Goal: Information Seeking & Learning: Learn about a topic

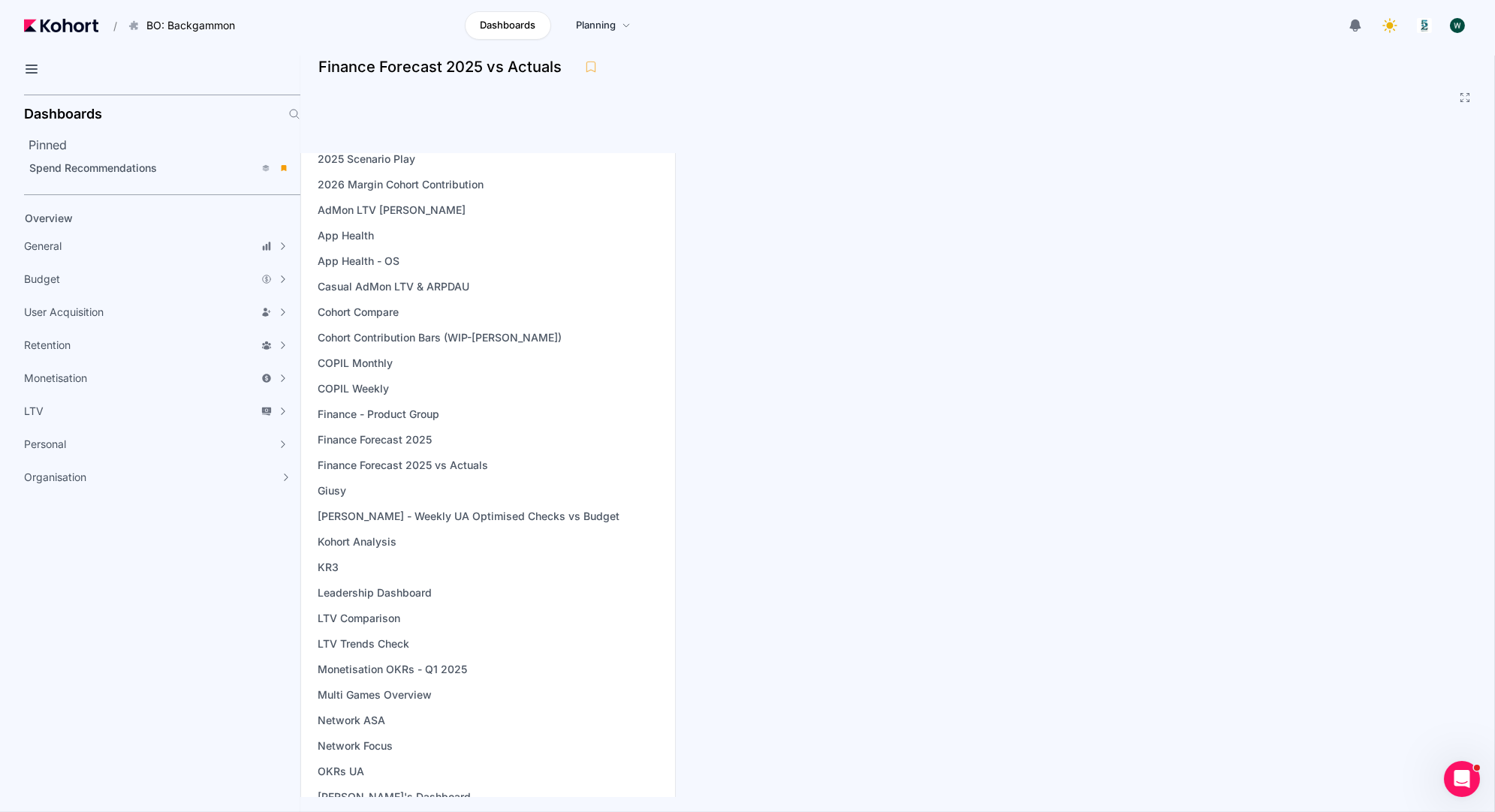
scroll to position [116, 0]
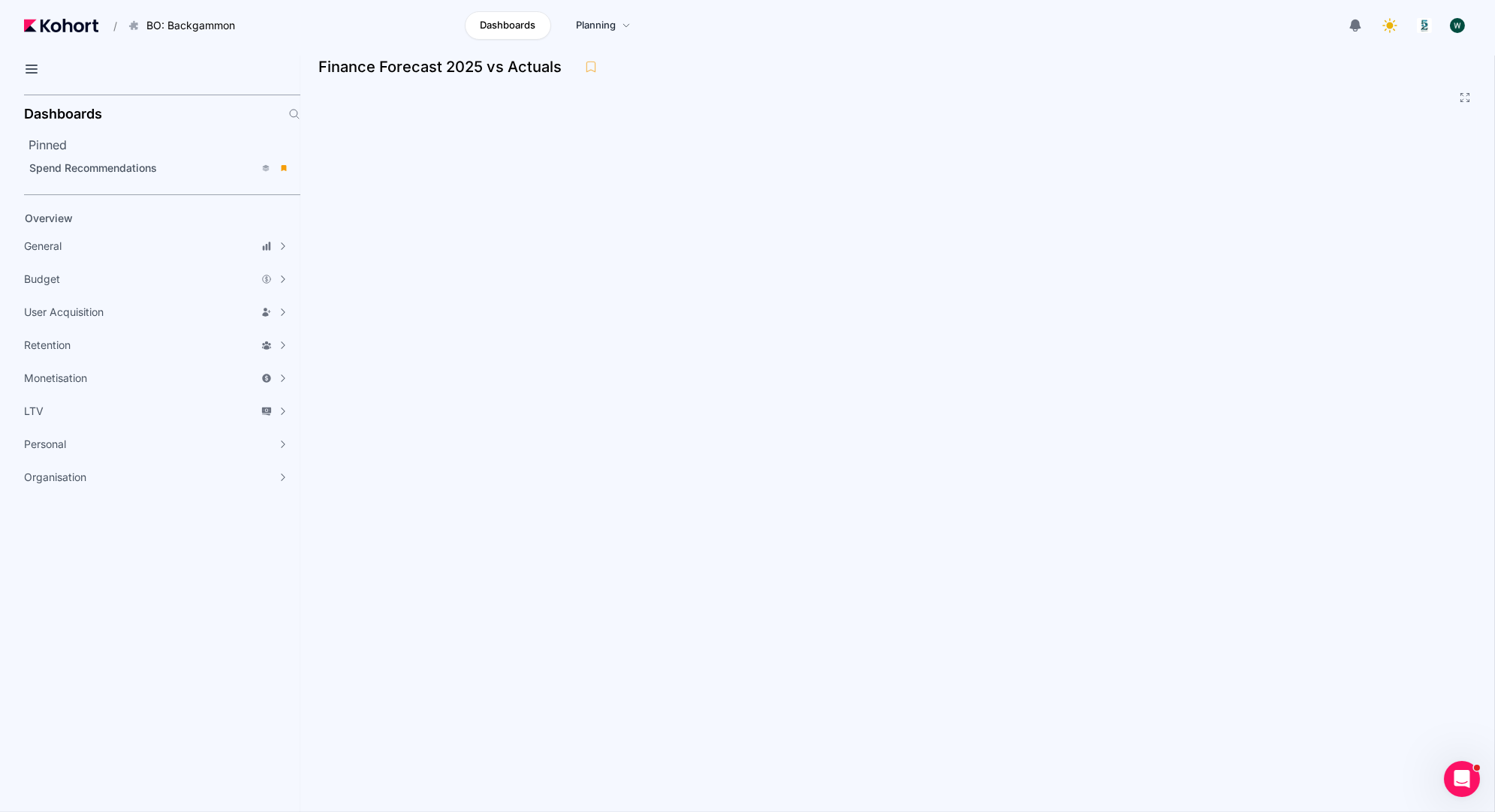
drag, startPoint x: 369, startPoint y: 361, endPoint x: 419, endPoint y: 9, distance: 355.5
click at [0, 0] on main "/ BO: Backgammon Go to products list BO: Backgammon BO: Bubble Shooter BO: Bubb…" at bounding box center [748, 406] width 1495 height 812
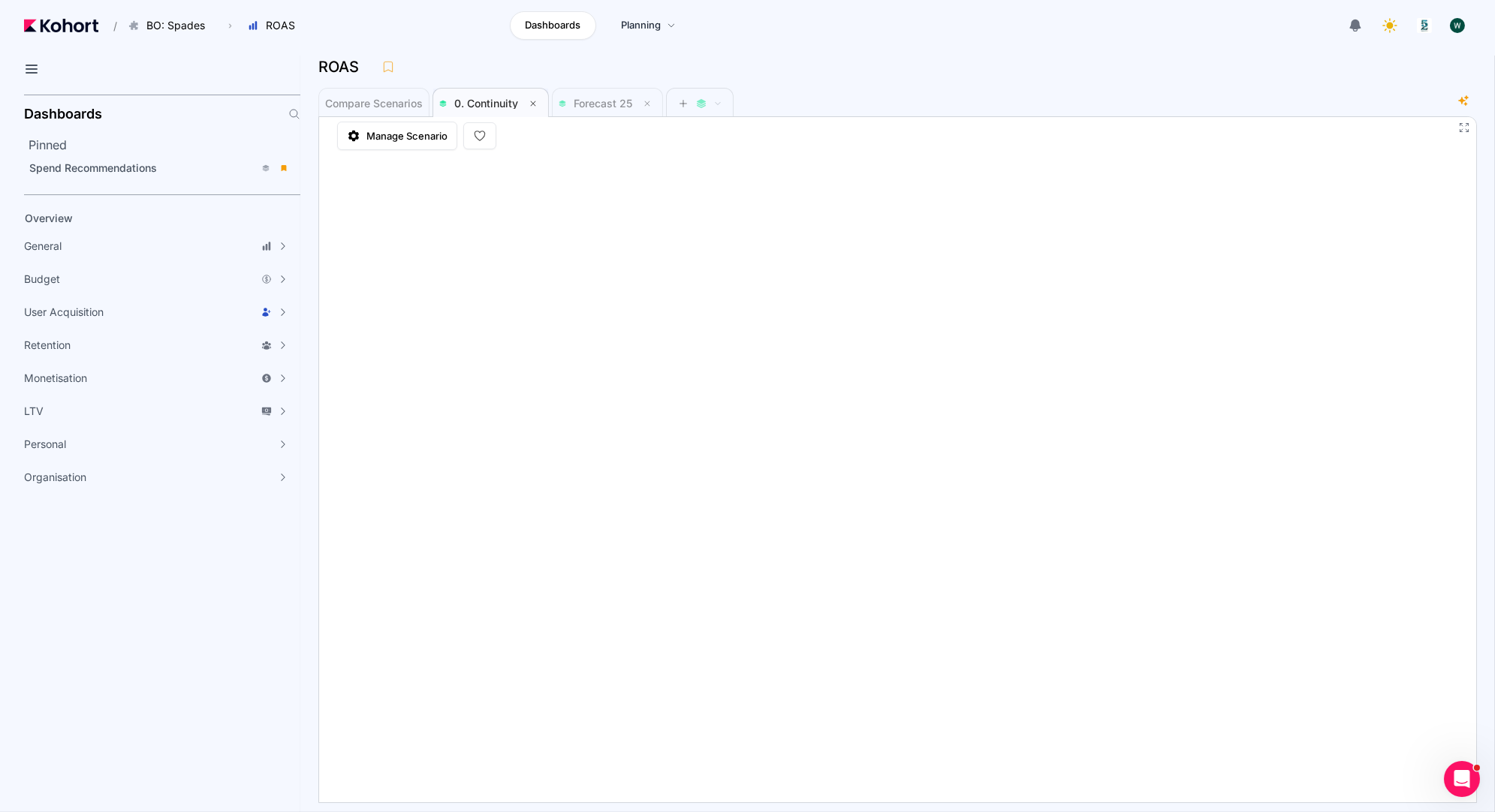
click at [494, 102] on span "0. Continuity" at bounding box center [486, 102] width 64 height 12
click at [578, 104] on span "Forecast 25" at bounding box center [603, 102] width 59 height 12
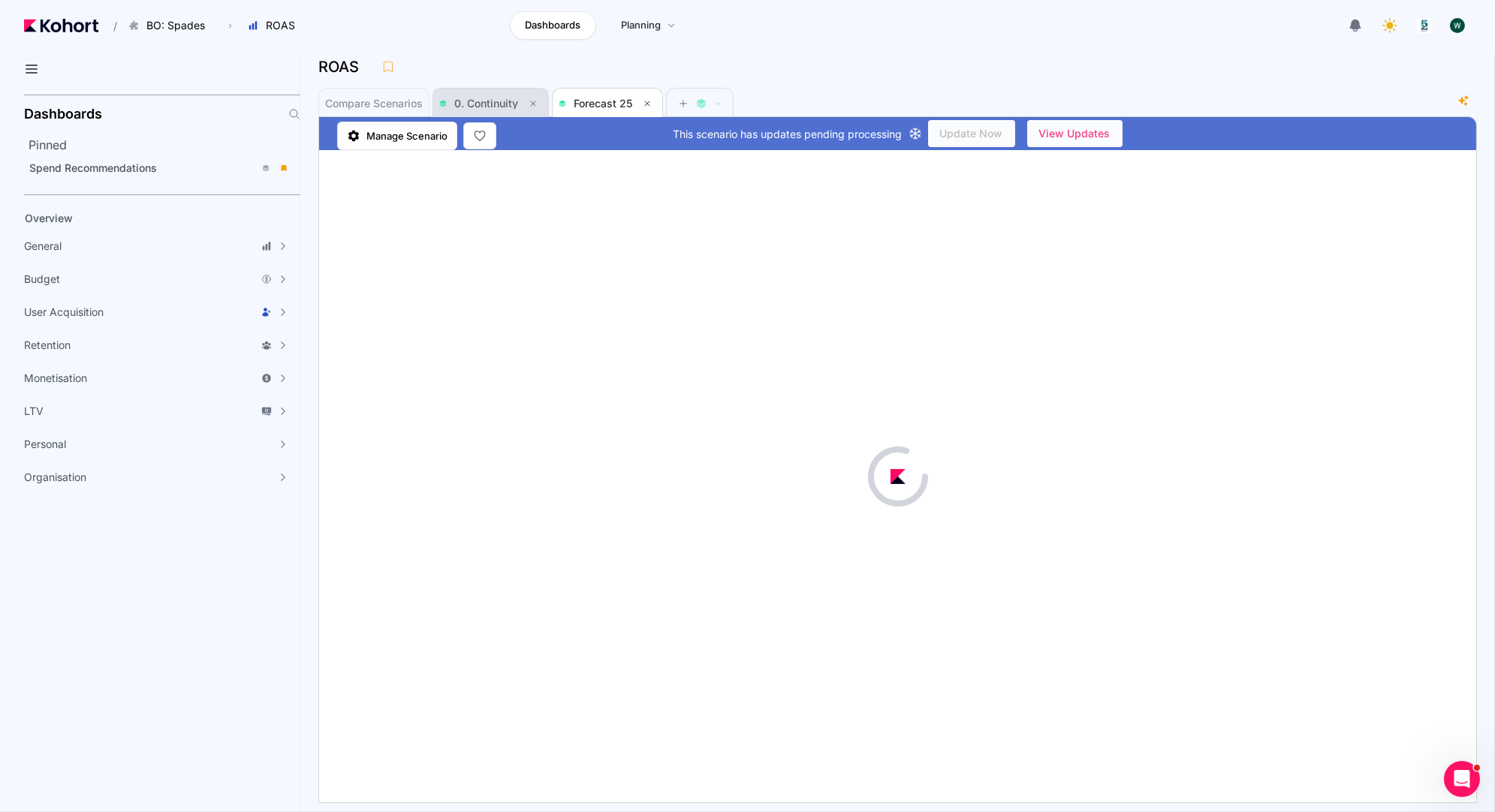
click at [489, 103] on span "0. Continuity" at bounding box center [486, 102] width 64 height 12
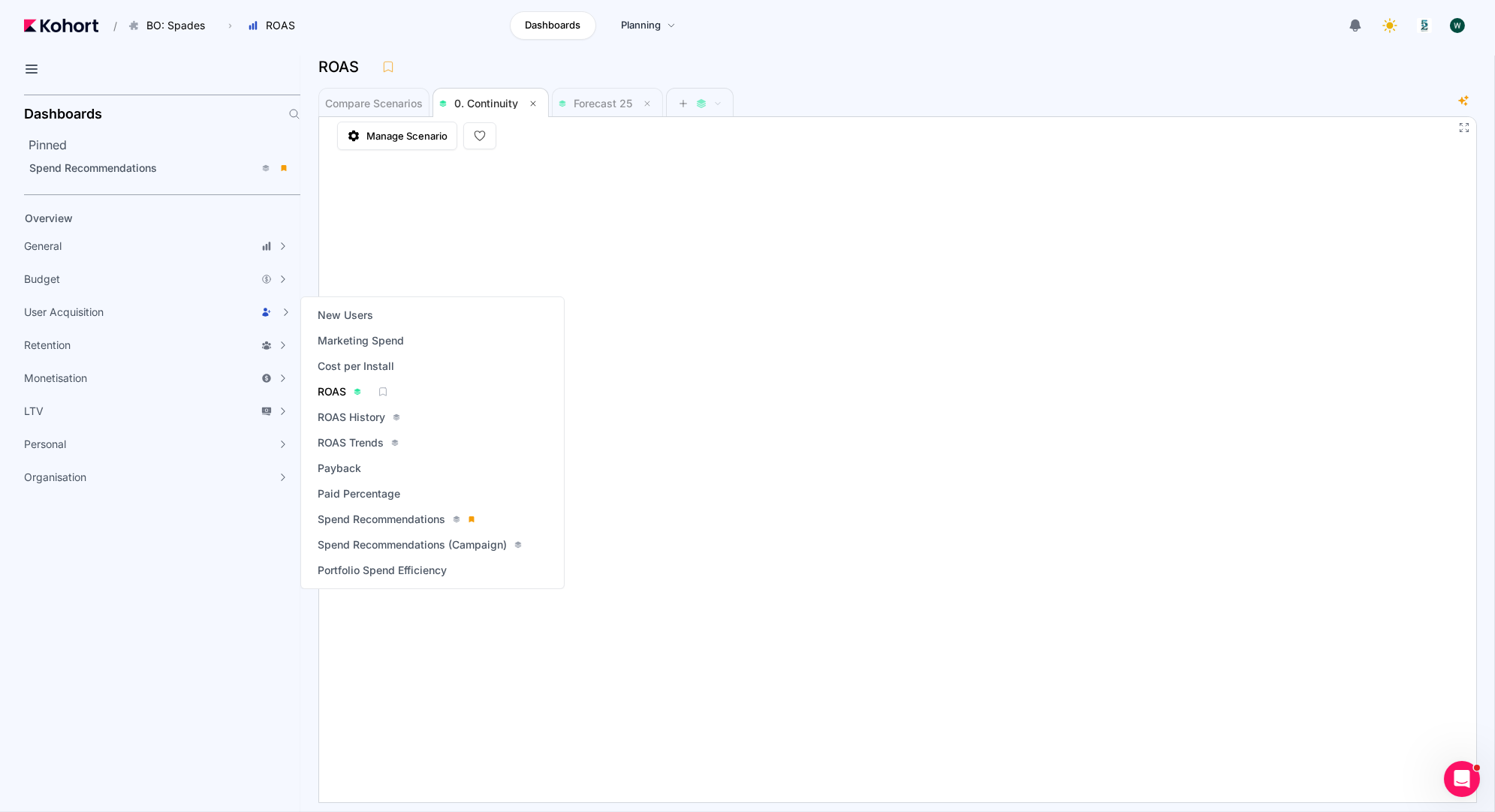
click at [335, 390] on span "ROAS" at bounding box center [332, 392] width 28 height 15
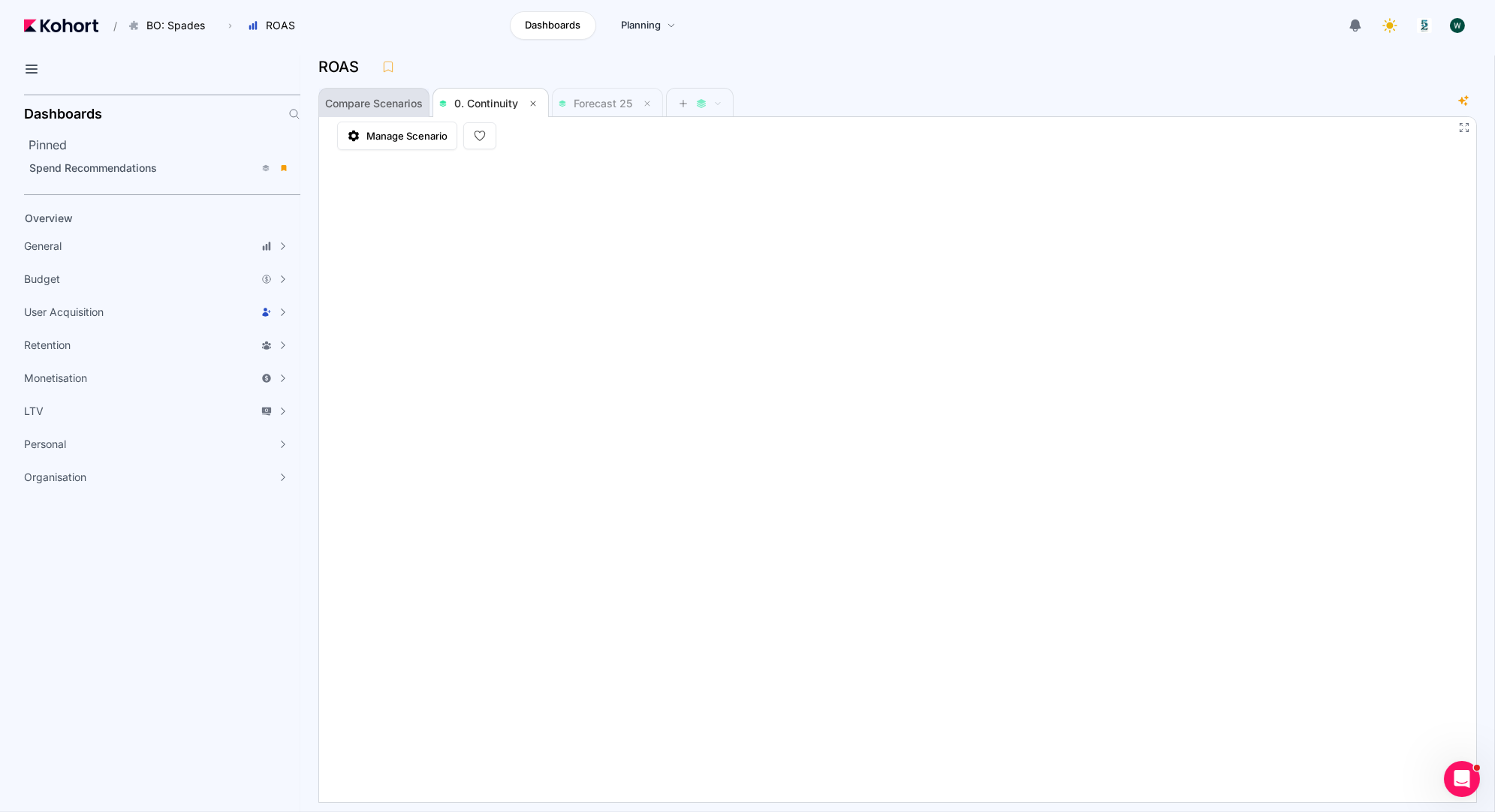
click at [385, 102] on span "Compare Scenarios" at bounding box center [374, 103] width 98 height 10
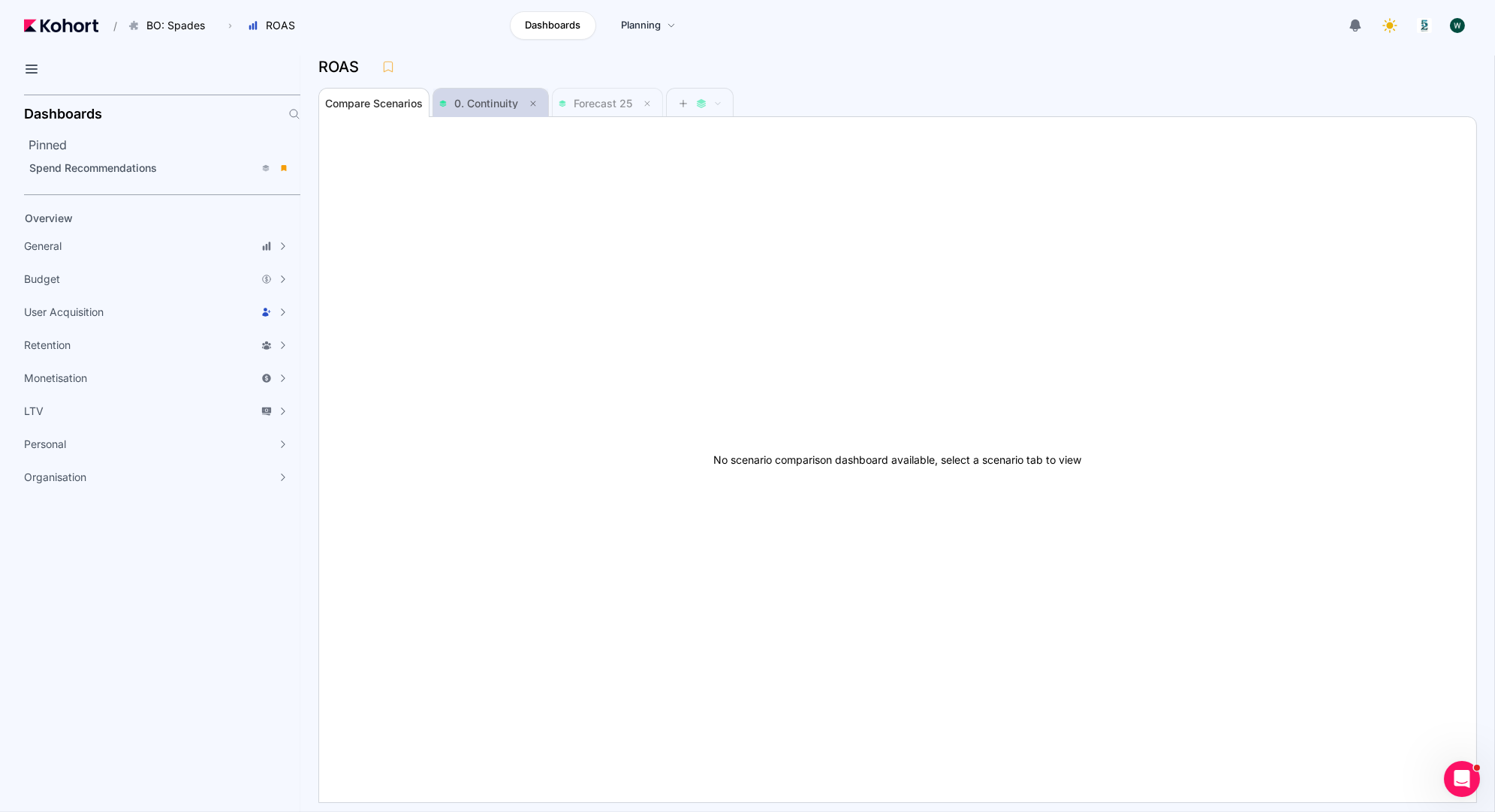
click at [476, 103] on span "0. Continuity" at bounding box center [486, 102] width 64 height 12
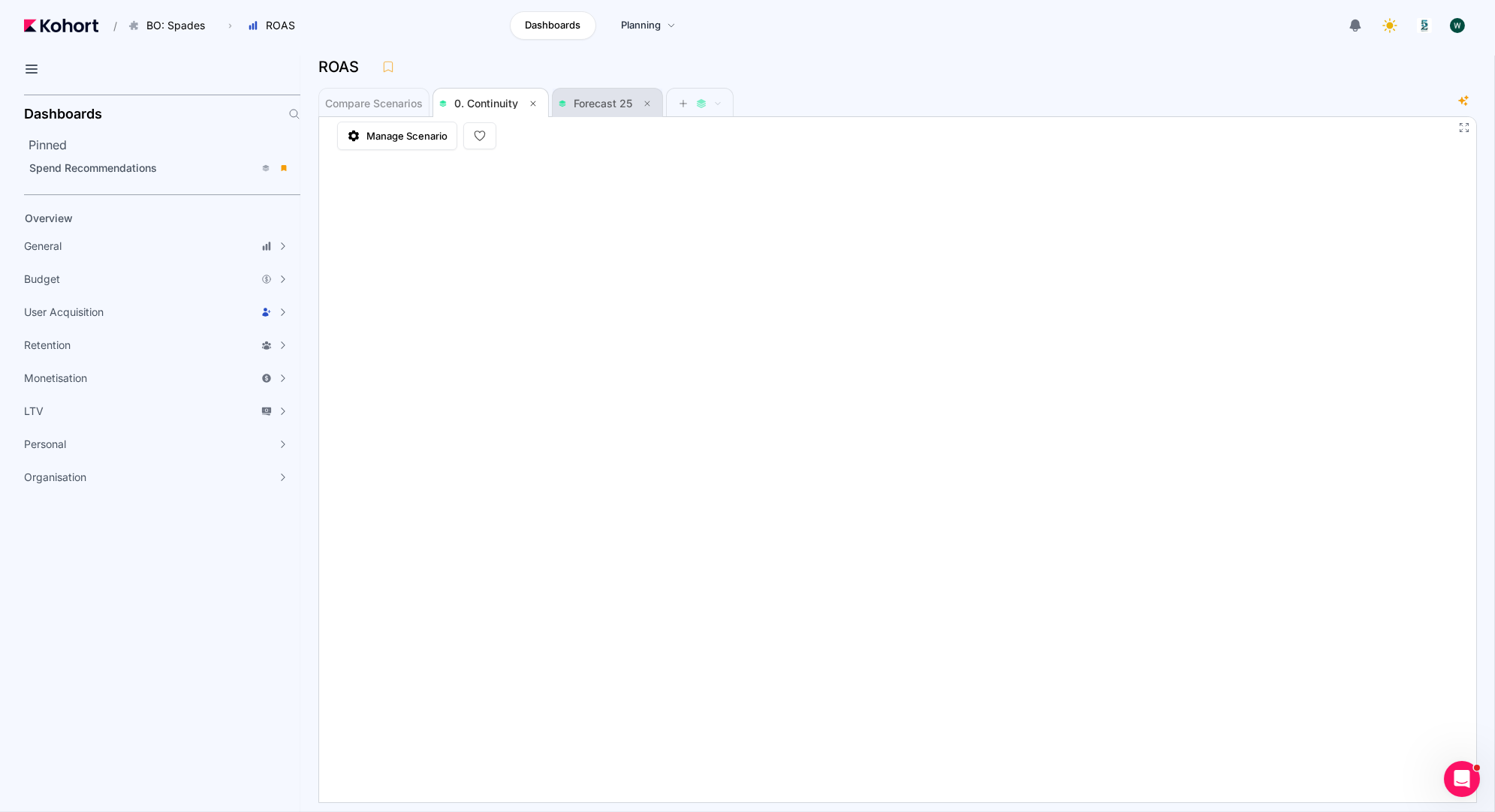
click at [578, 101] on span "Forecast 25" at bounding box center [603, 102] width 59 height 12
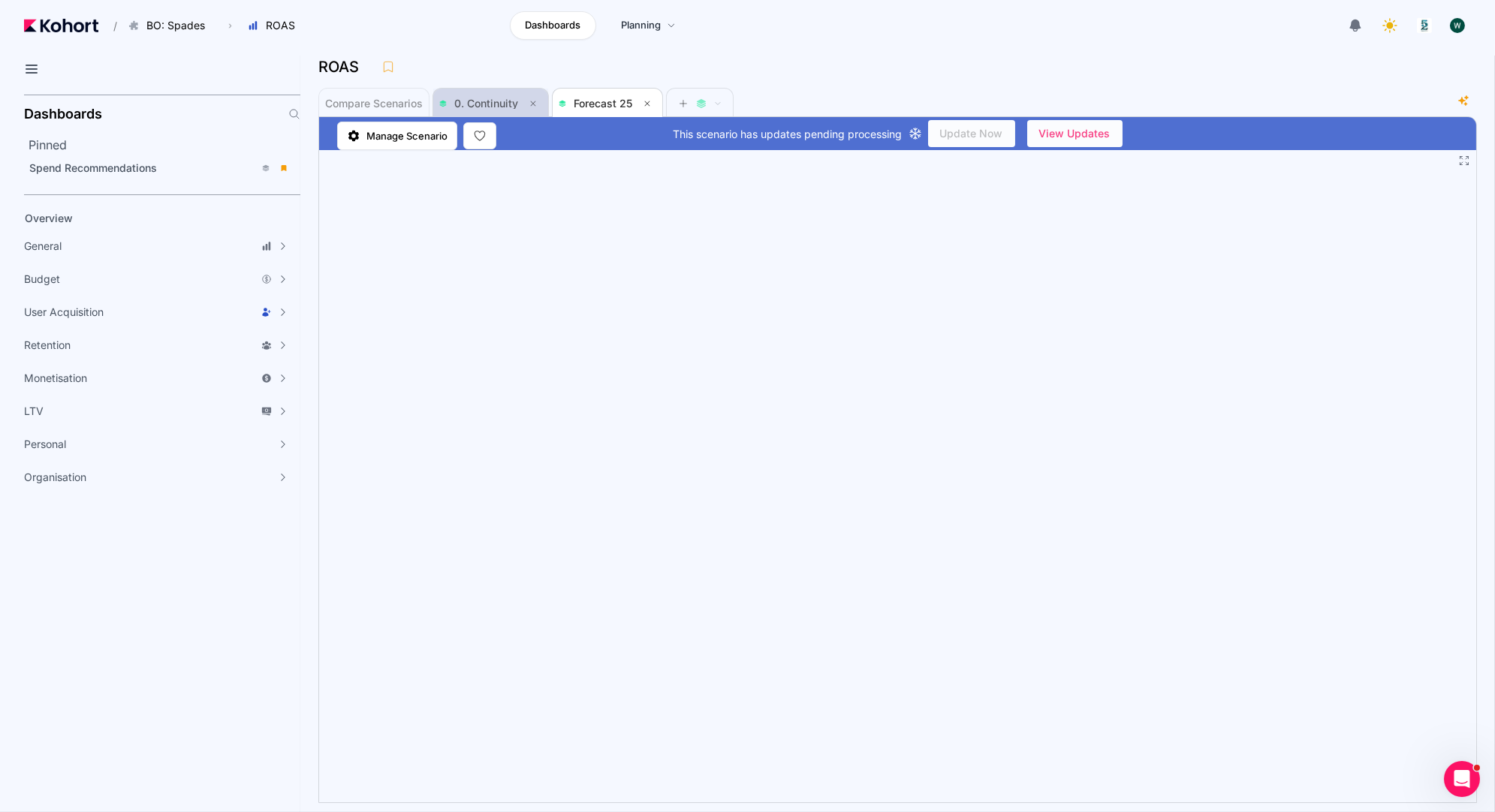
click at [489, 110] on span "0. Continuity" at bounding box center [490, 103] width 102 height 18
